Goal: Find specific page/section: Find specific page/section

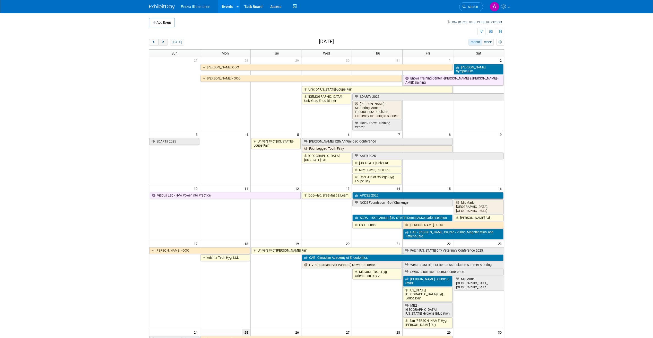
click at [166, 44] on button "next" at bounding box center [163, 42] width 10 height 7
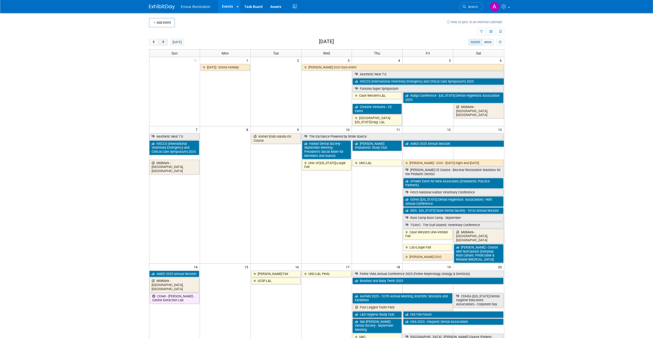
click at [165, 41] on button "next" at bounding box center [163, 42] width 10 height 7
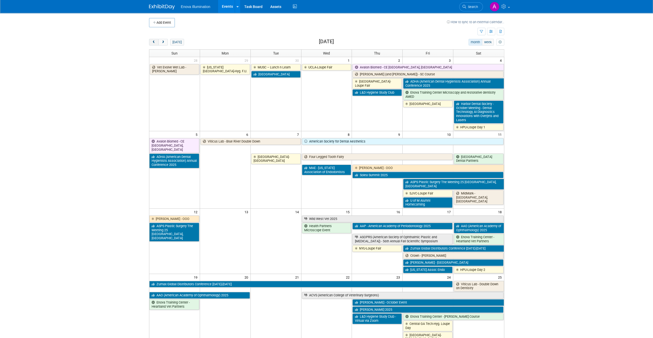
click at [154, 41] on span "prev" at bounding box center [154, 42] width 4 height 3
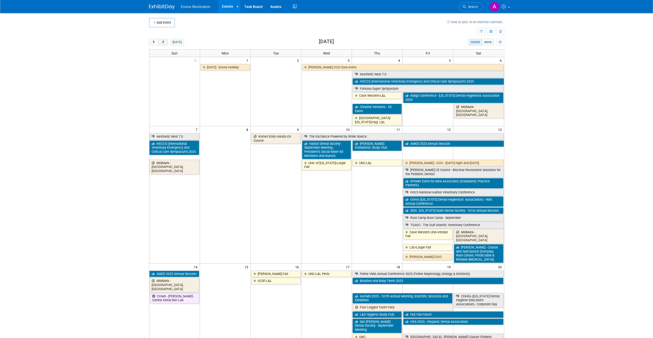
click at [165, 41] on button "next" at bounding box center [163, 42] width 10 height 7
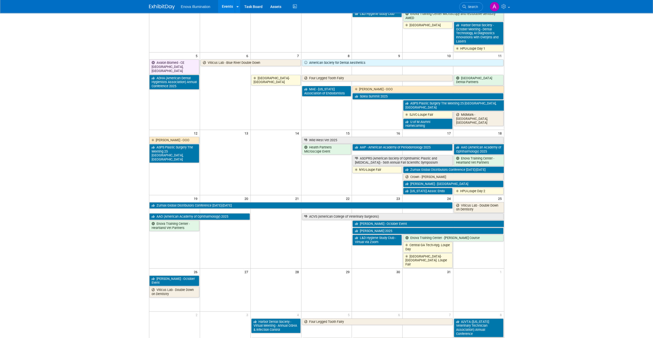
scroll to position [68, 0]
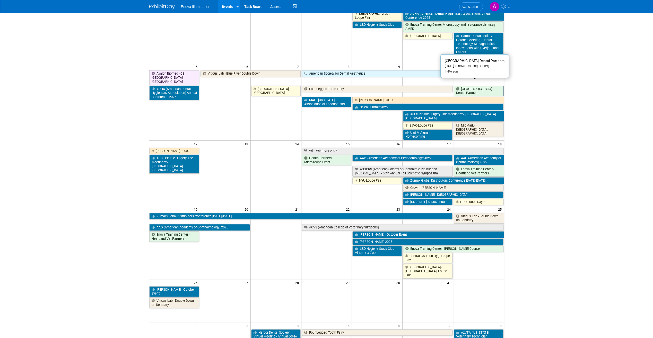
click at [474, 86] on link "[GEOGRAPHIC_DATA] Dental Partners" at bounding box center [478, 91] width 49 height 11
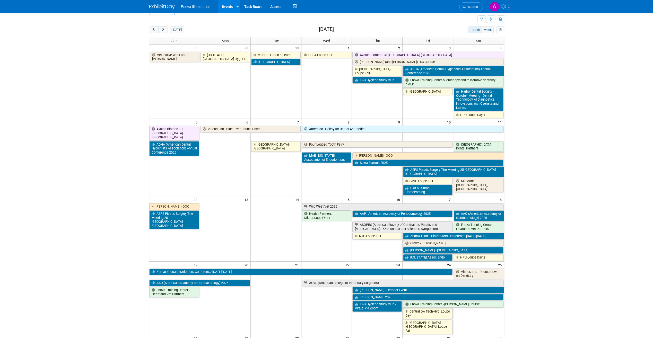
scroll to position [0, 0]
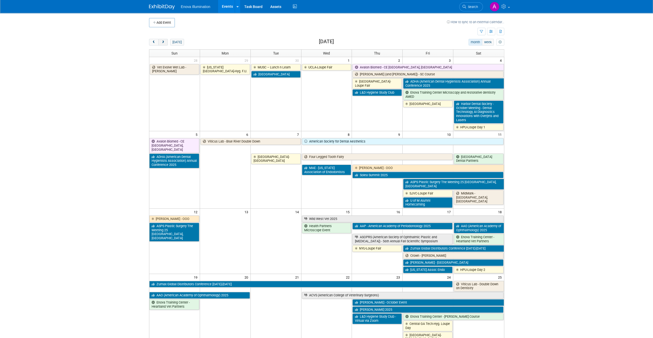
click at [164, 42] on span "next" at bounding box center [163, 42] width 4 height 3
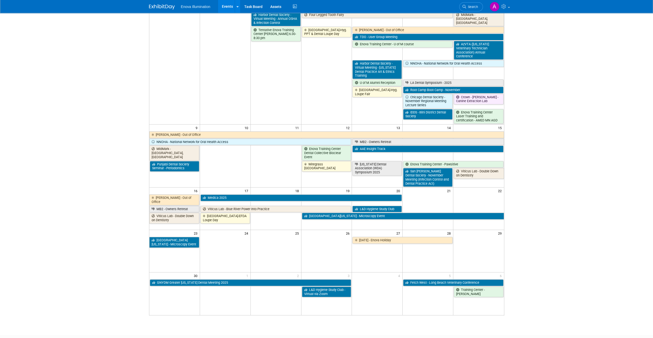
scroll to position [103, 0]
